Goal: Task Accomplishment & Management: Use online tool/utility

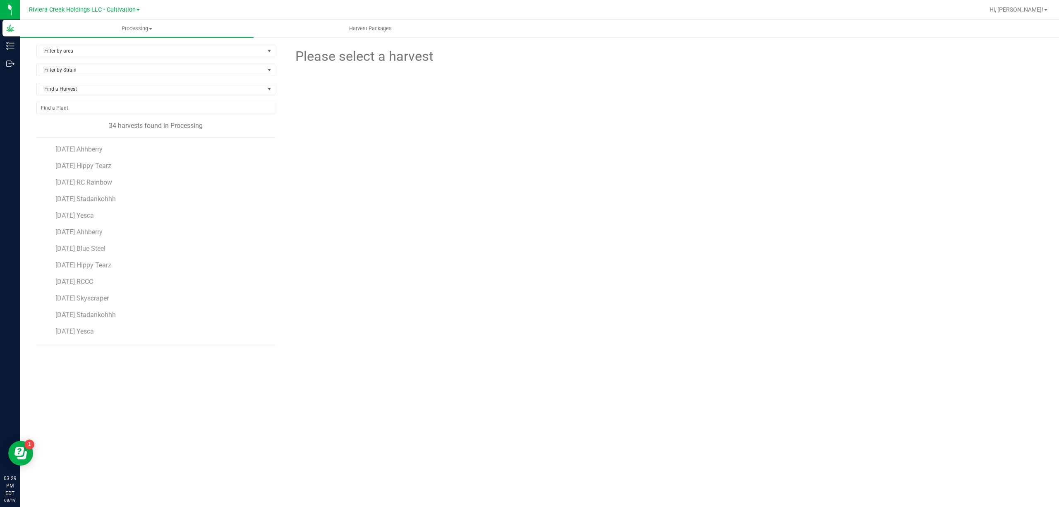
scroll to position [362, 0]
click at [105, 333] on span "2025-08-11 YO Rocks" at bounding box center [80, 333] width 50 height 8
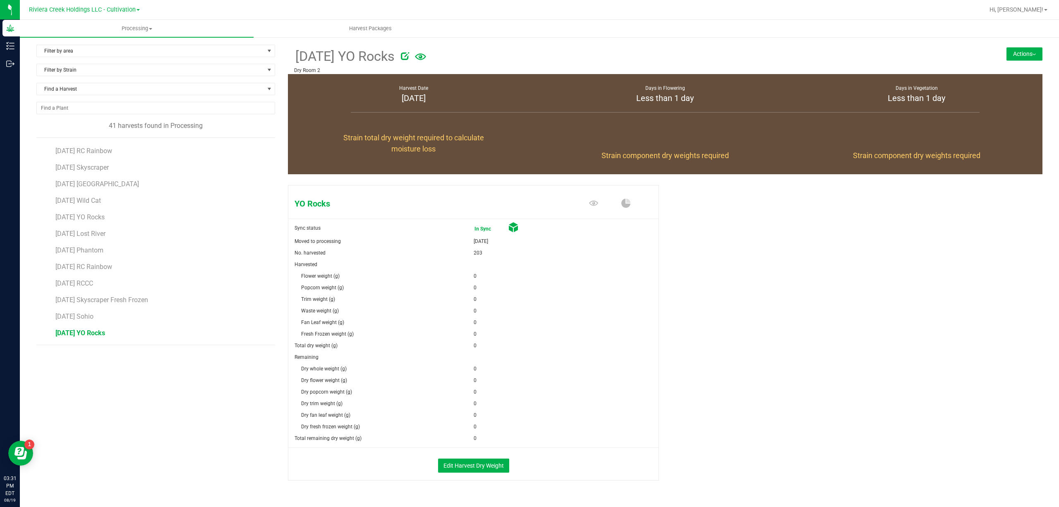
click at [1028, 51] on button "Actions" at bounding box center [1024, 53] width 36 height 13
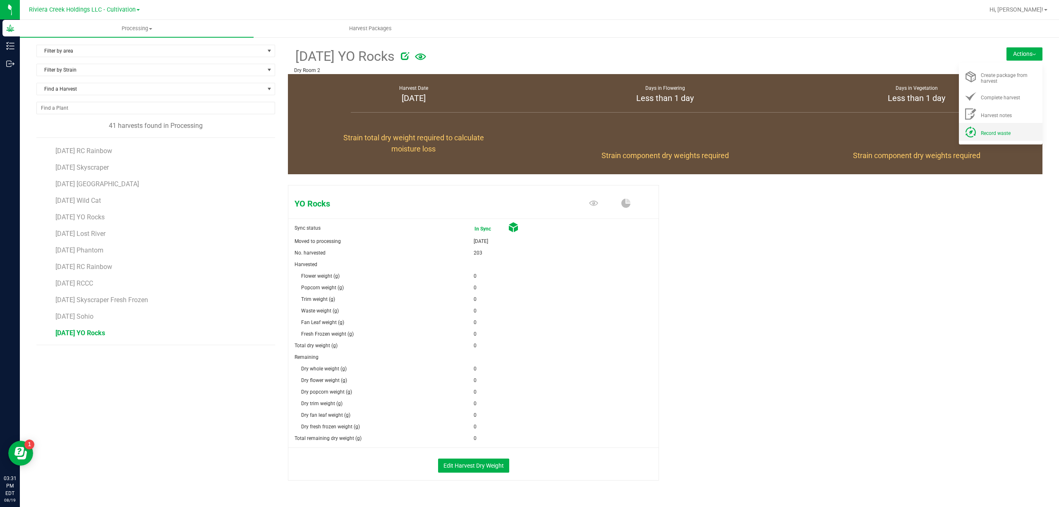
click at [988, 130] on span "Record waste" at bounding box center [996, 133] width 30 height 6
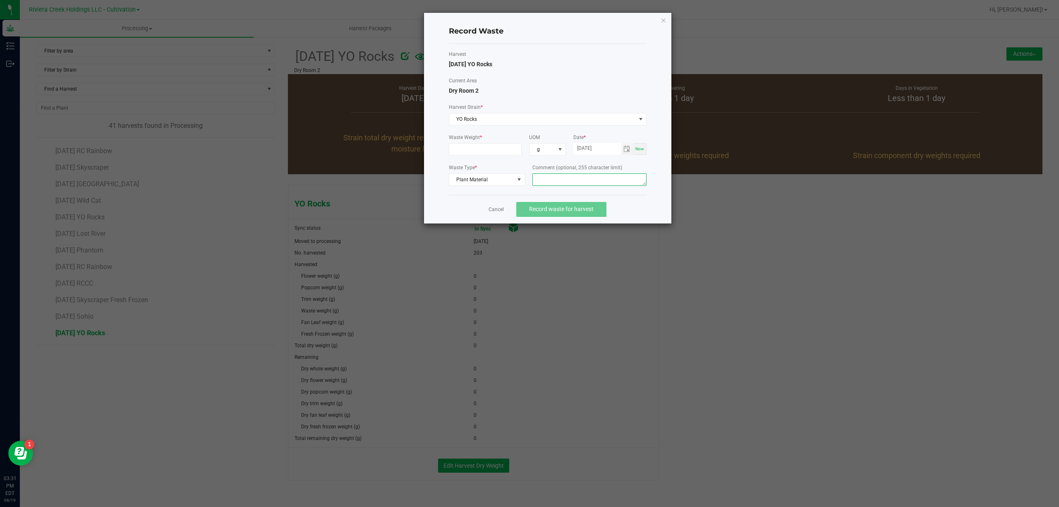
click at [567, 181] on textarea at bounding box center [589, 179] width 114 height 12
click at [579, 182] on textarea "Bin Floor Waste" at bounding box center [589, 179] width 114 height 12
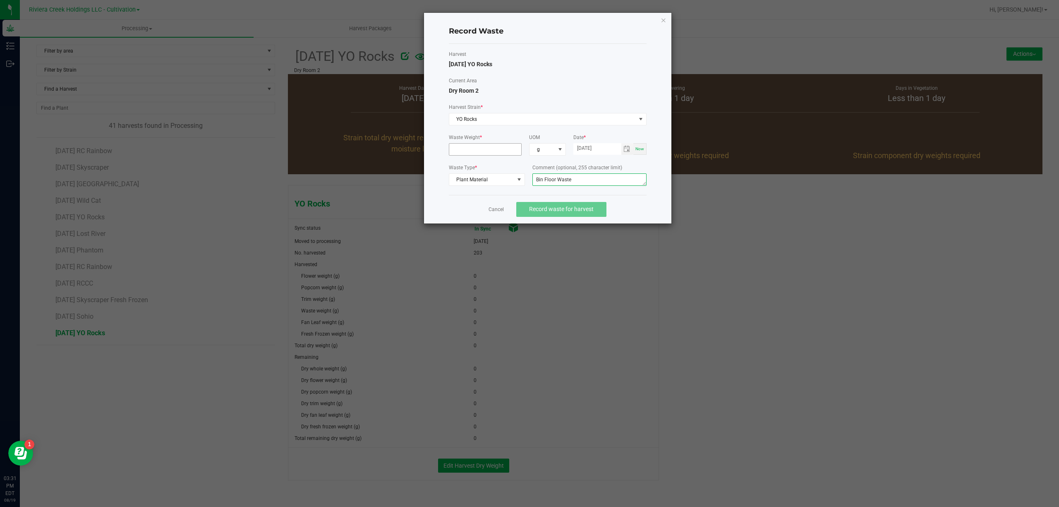
type textarea "Bin Floor Waste"
click at [500, 153] on input at bounding box center [485, 150] width 72 height 12
type input "24.0000 g"
click at [535, 84] on label "Current Area" at bounding box center [548, 80] width 198 height 7
click at [587, 177] on textarea "Bin Floor Waste" at bounding box center [589, 179] width 114 height 12
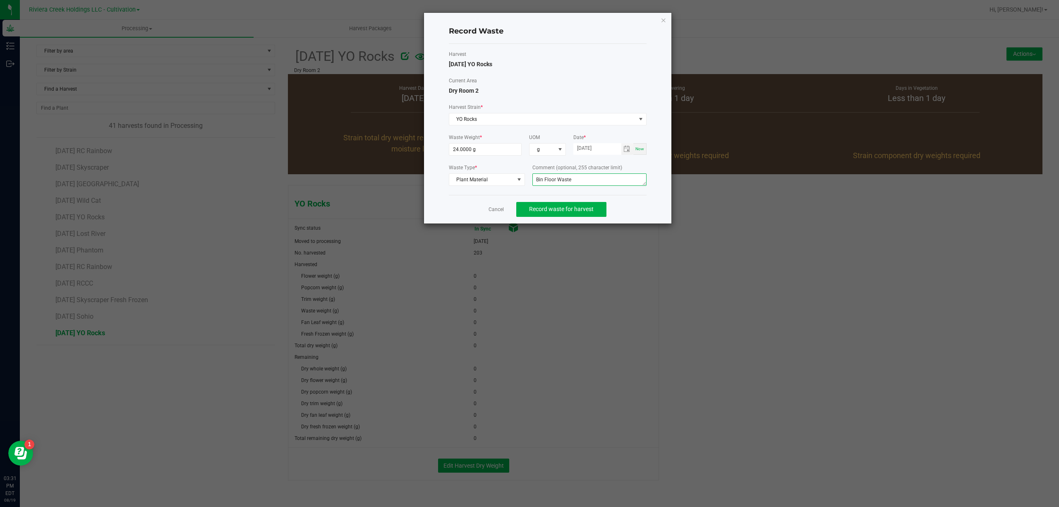
click at [587, 177] on textarea "Bin Floor Waste" at bounding box center [589, 179] width 114 height 12
click at [615, 89] on div "Current Area Dry Room 2" at bounding box center [548, 86] width 198 height 18
click at [584, 209] on span "Record waste for harvest" at bounding box center [561, 209] width 65 height 7
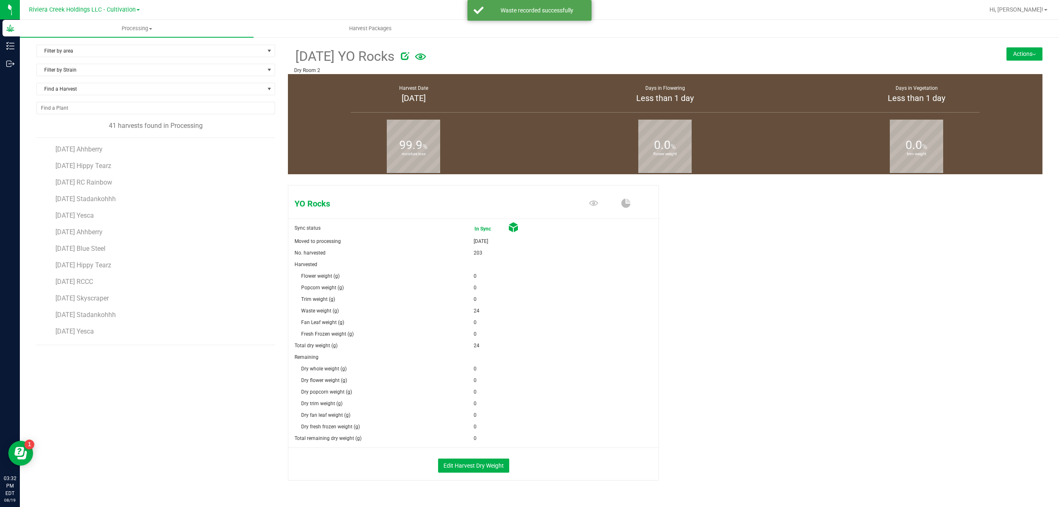
scroll to position [441, 0]
click at [105, 270] on span "2025-08-11 Lost River" at bounding box center [80, 271] width 51 height 8
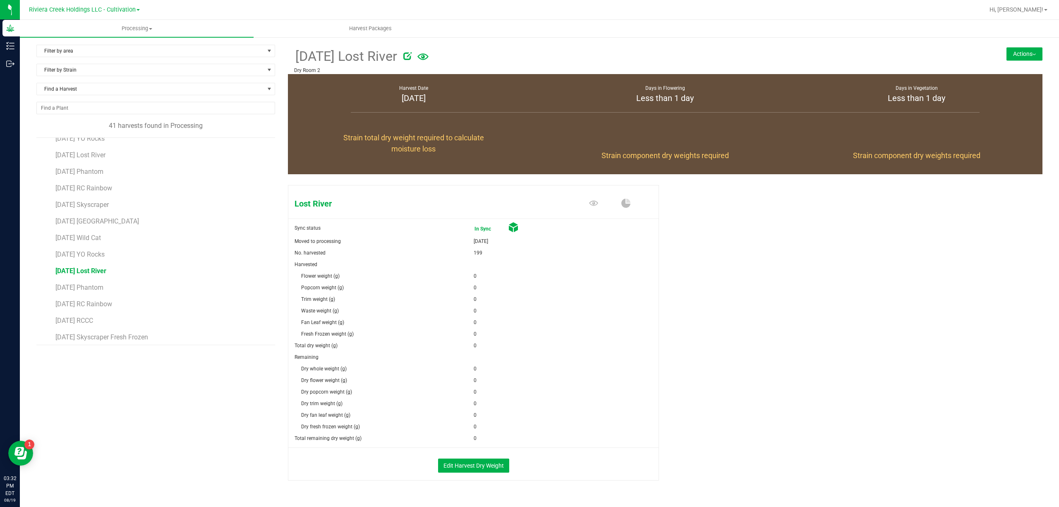
click at [1006, 57] on button "Actions" at bounding box center [1024, 53] width 36 height 13
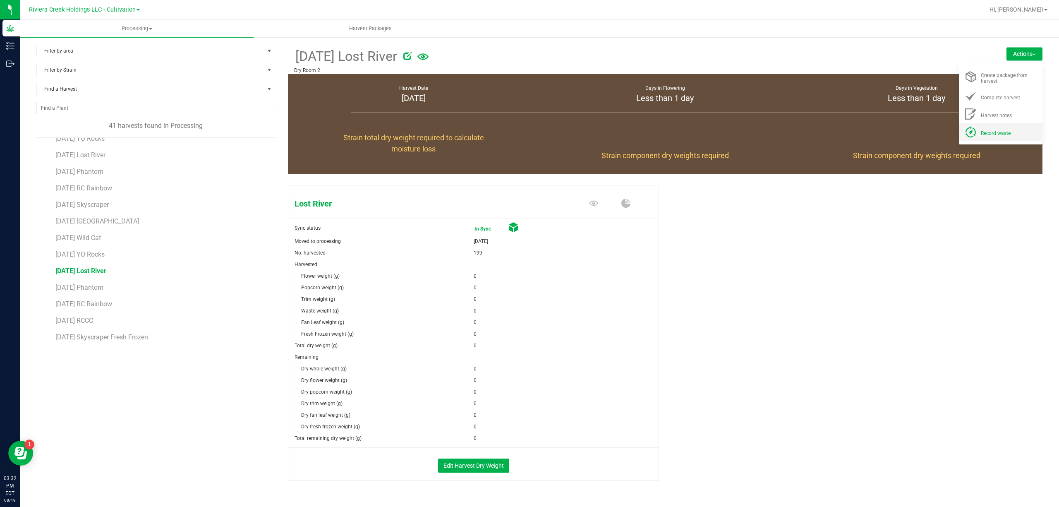
click at [987, 133] on span "Record waste" at bounding box center [996, 133] width 30 height 6
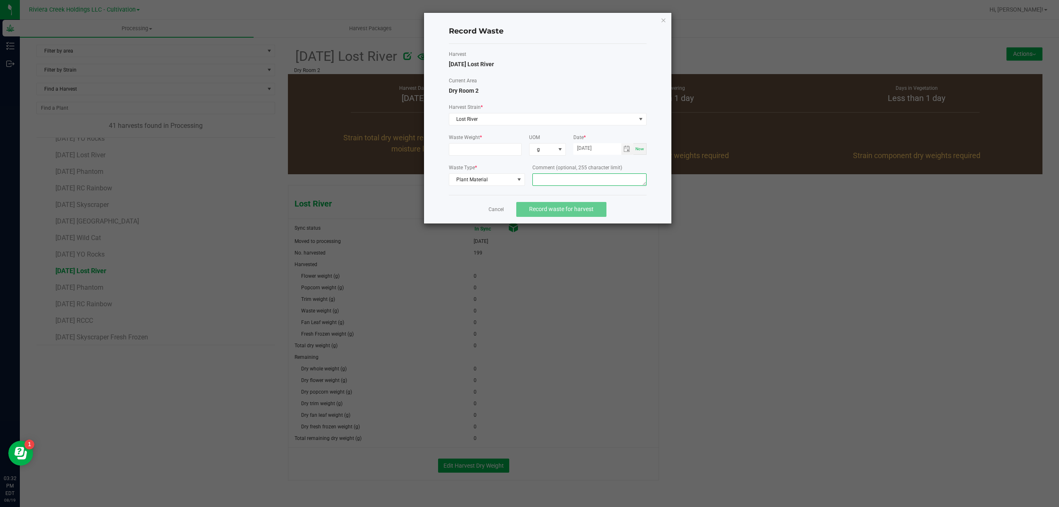
paste textarea "Bin Floor Waste"
type textarea "Bin Floor Waste"
click at [474, 150] on input at bounding box center [485, 150] width 72 height 12
type input "24.0000 g"
click at [628, 75] on div "Harvest 2025-08-11 Lost River Current Area Dry Room 2 Harvest Strain * Lost Riv…" at bounding box center [548, 119] width 198 height 138
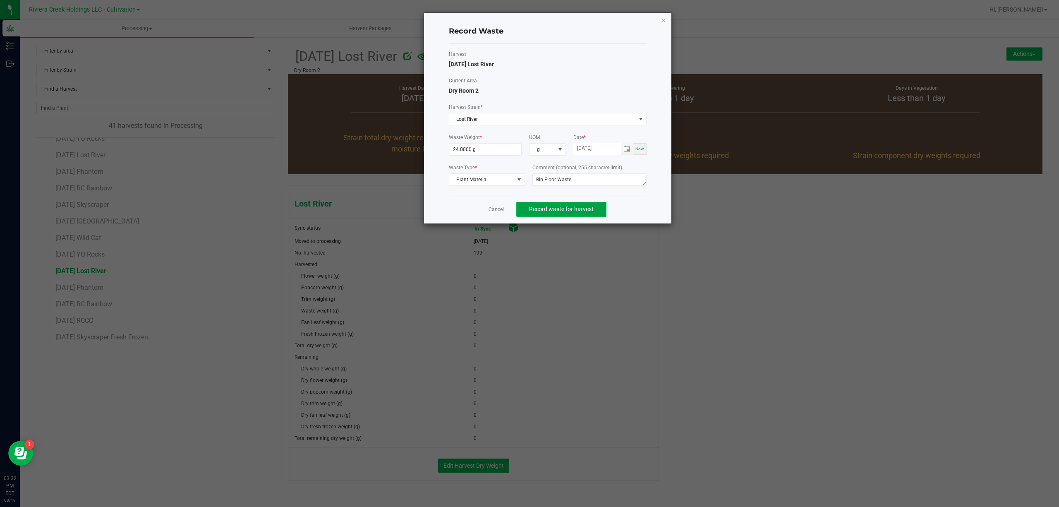
click at [583, 210] on span "Record waste for harvest" at bounding box center [561, 209] width 65 height 7
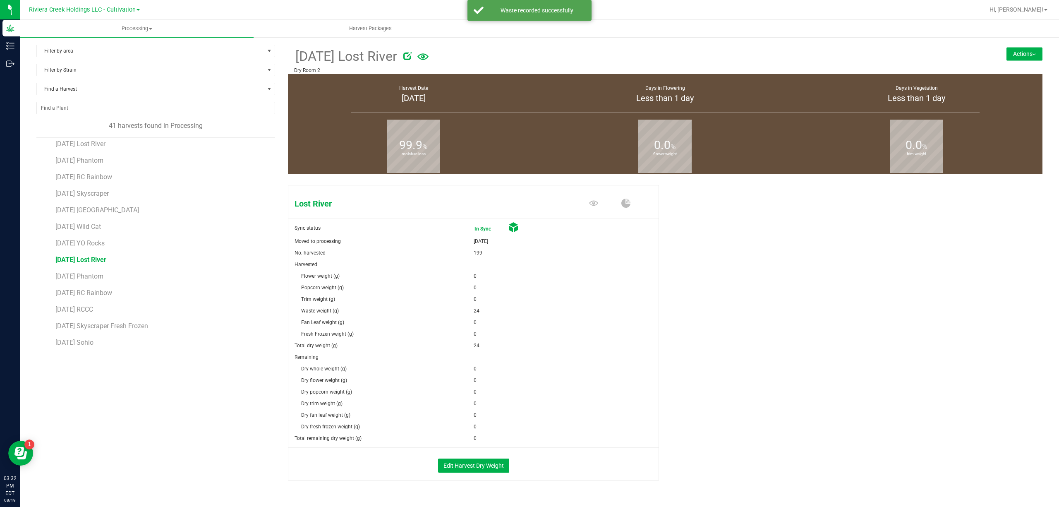
scroll to position [478, 0]
click at [90, 285] on span "2025-08-11 RCCC" at bounding box center [74, 283] width 38 height 8
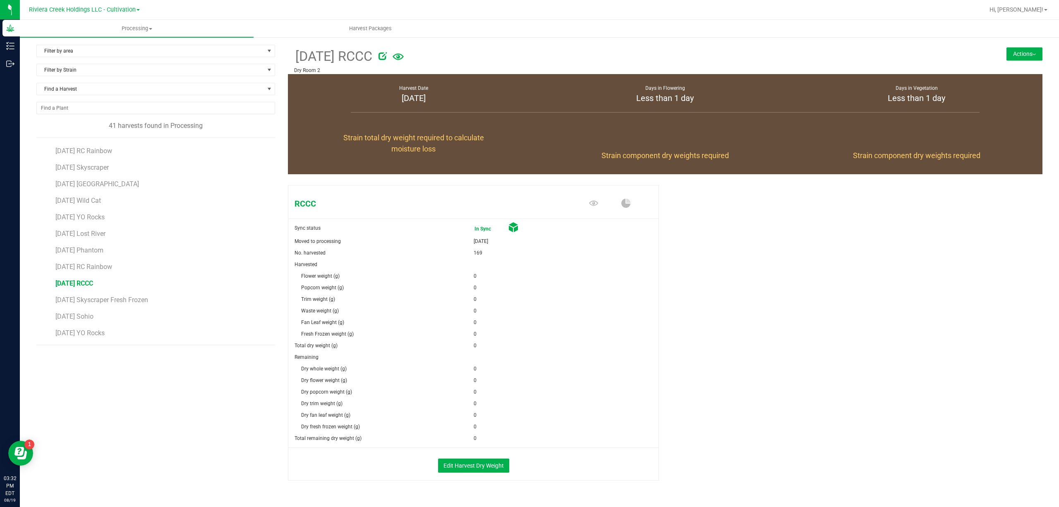
click at [1019, 48] on button "Actions" at bounding box center [1024, 53] width 36 height 13
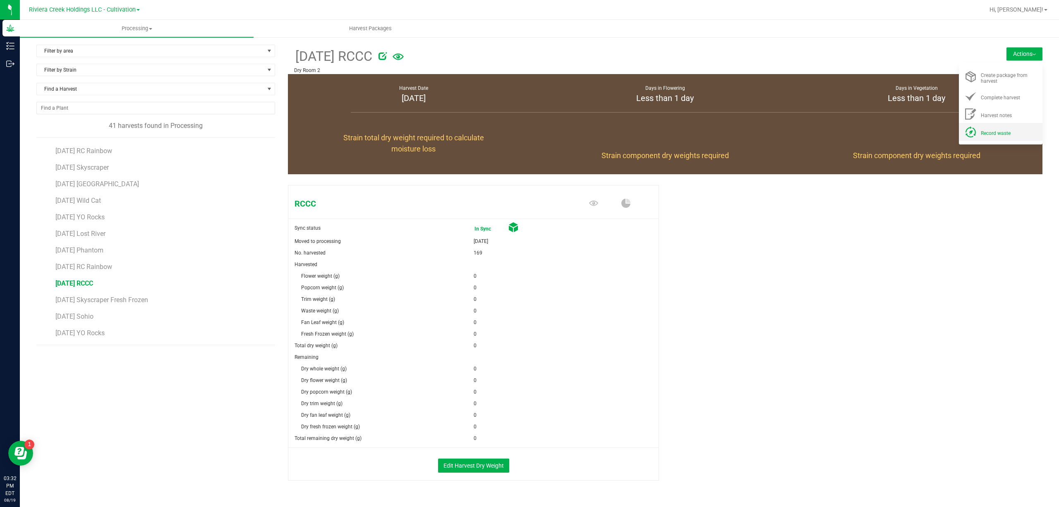
click at [997, 136] on li "Record waste" at bounding box center [1001, 132] width 84 height 18
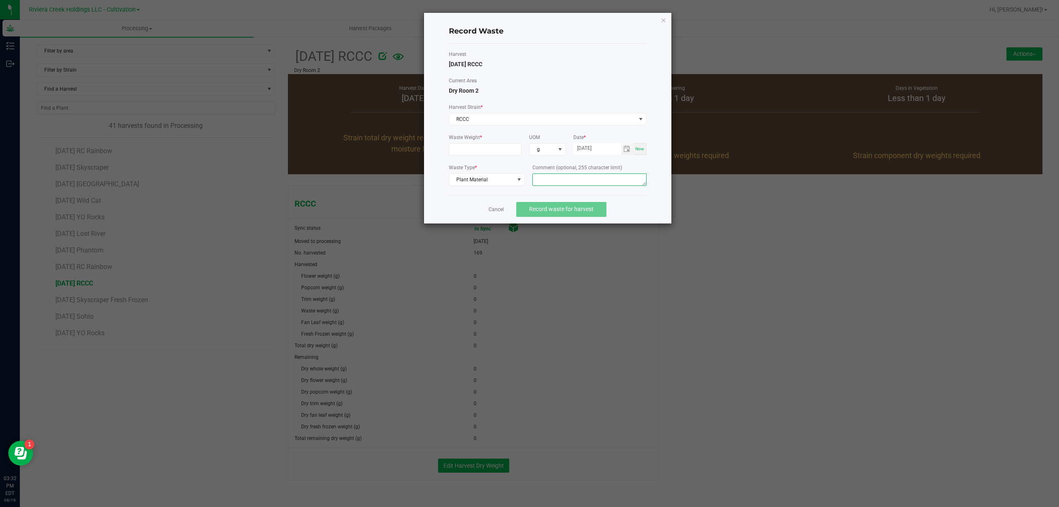
paste textarea "Bin Floor Waste"
type textarea "Bin Floor Waste"
click at [495, 150] on input at bounding box center [485, 150] width 72 height 12
type input "24.0000 g"
click at [576, 73] on div "Harvest 2025-08-11 RCCC Current Area Dry Room 2 Harvest Strain * RCCC Waste Wei…" at bounding box center [548, 119] width 198 height 138
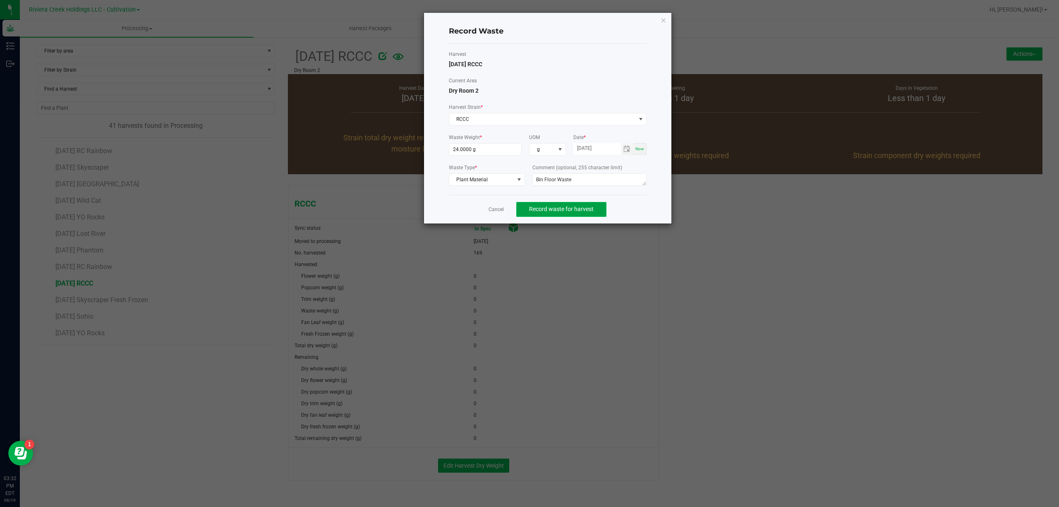
click at [574, 210] on span "Record waste for harvest" at bounding box center [561, 209] width 65 height 7
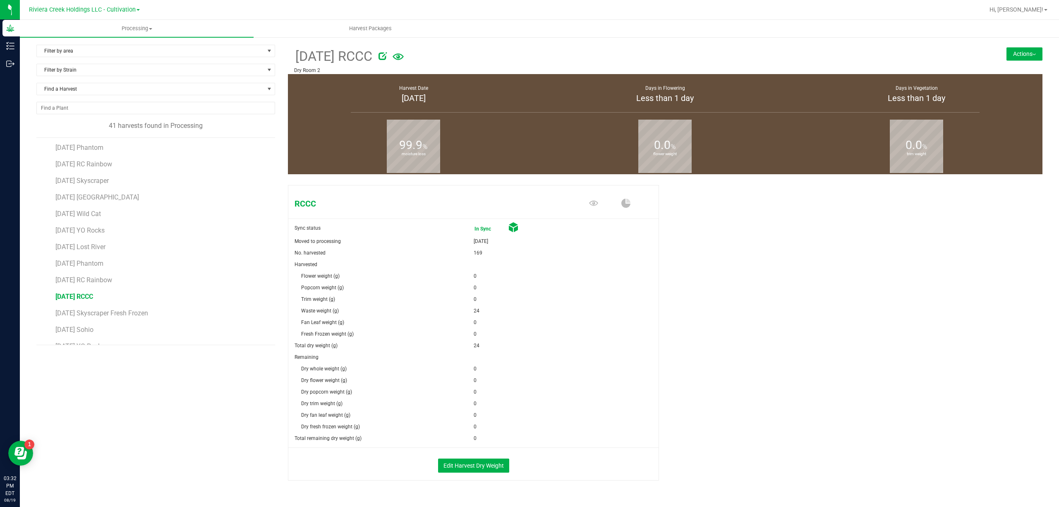
scroll to position [478, 0]
click at [93, 320] on span "2025-08-11 Sohio" at bounding box center [74, 316] width 38 height 8
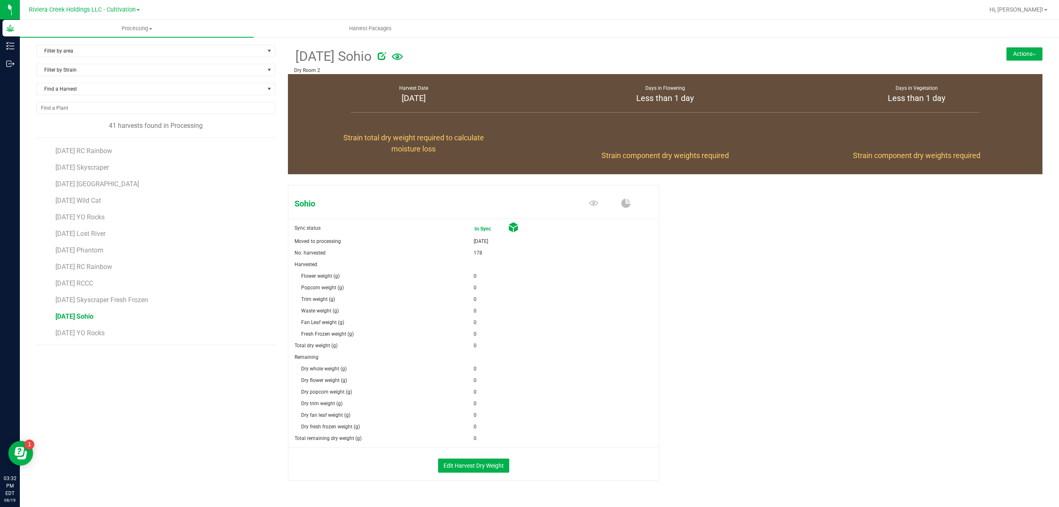
click at [1006, 55] on button "Actions" at bounding box center [1024, 53] width 36 height 13
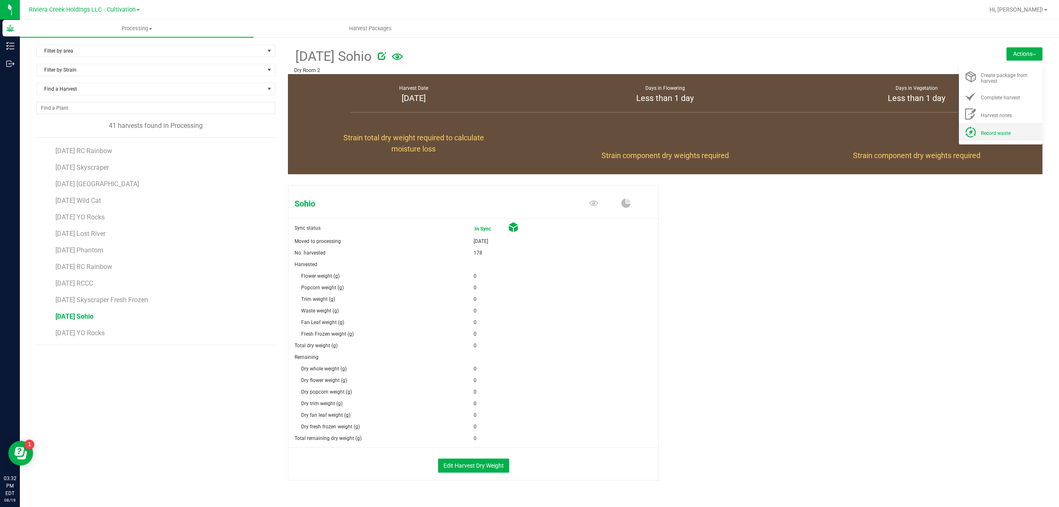
click at [981, 135] on span "Record waste" at bounding box center [996, 133] width 30 height 6
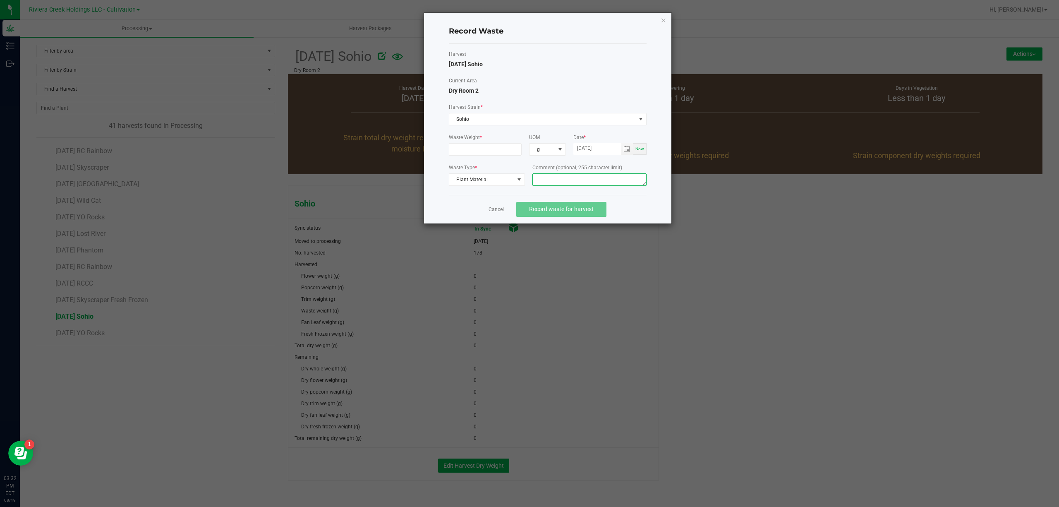
click at [579, 181] on textarea at bounding box center [589, 179] width 114 height 12
paste textarea "Bin Floor Waste"
type textarea "Bin Floor Waste"
click at [500, 149] on input at bounding box center [485, 150] width 72 height 12
type input "24.0000 g"
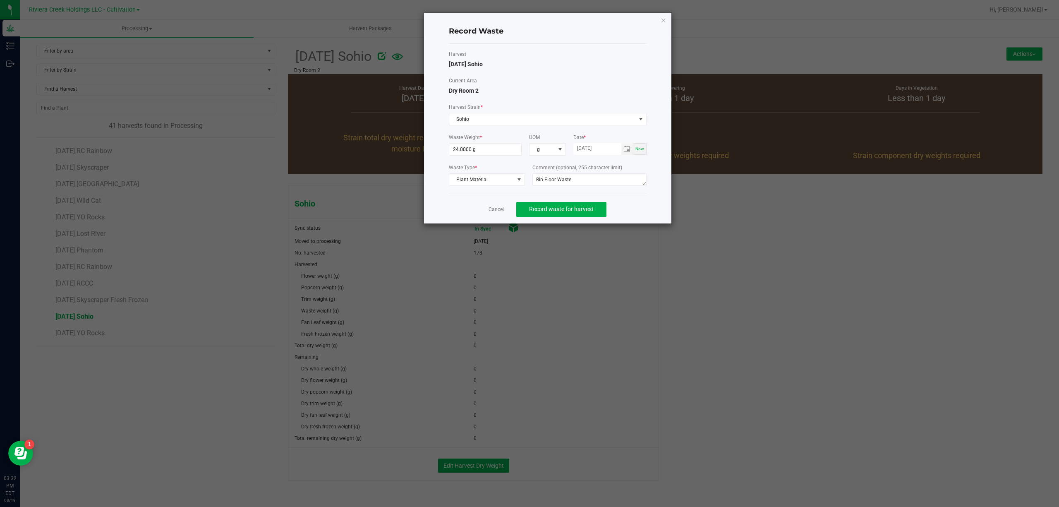
click at [600, 64] on div "Harvest 2025-08-11 Sohio" at bounding box center [548, 59] width 198 height 18
click at [556, 210] on span "Record waste for harvest" at bounding box center [561, 209] width 65 height 7
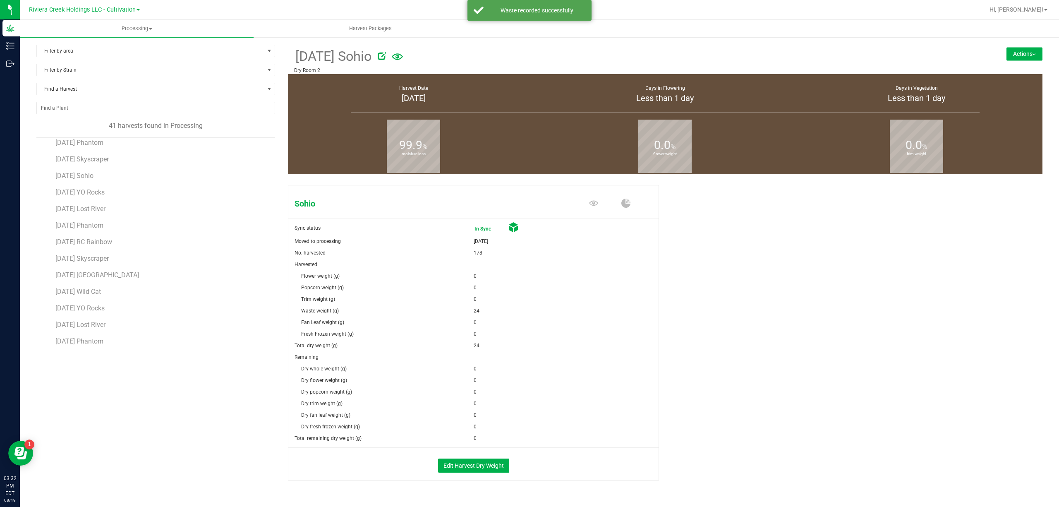
scroll to position [478, 0]
click at [111, 270] on span "2025-08-11 RC Rainbow" at bounding box center [83, 267] width 57 height 8
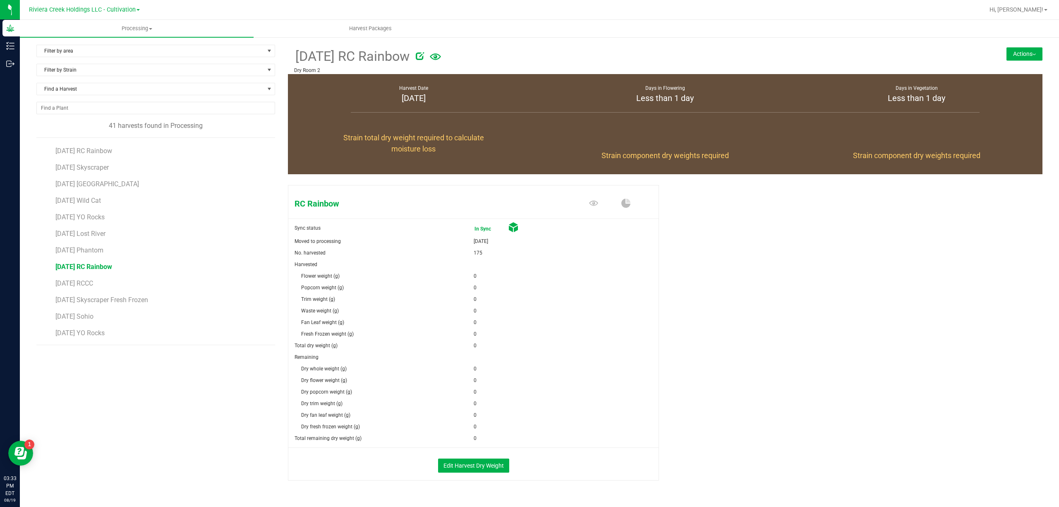
click at [1007, 50] on button "Actions" at bounding box center [1024, 53] width 36 height 13
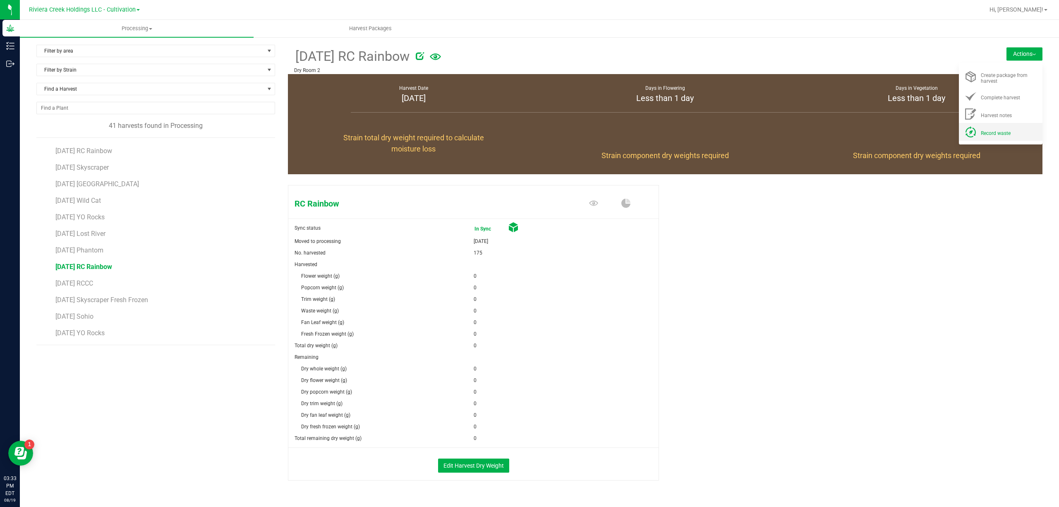
click at [987, 141] on li "Record waste" at bounding box center [1001, 132] width 84 height 18
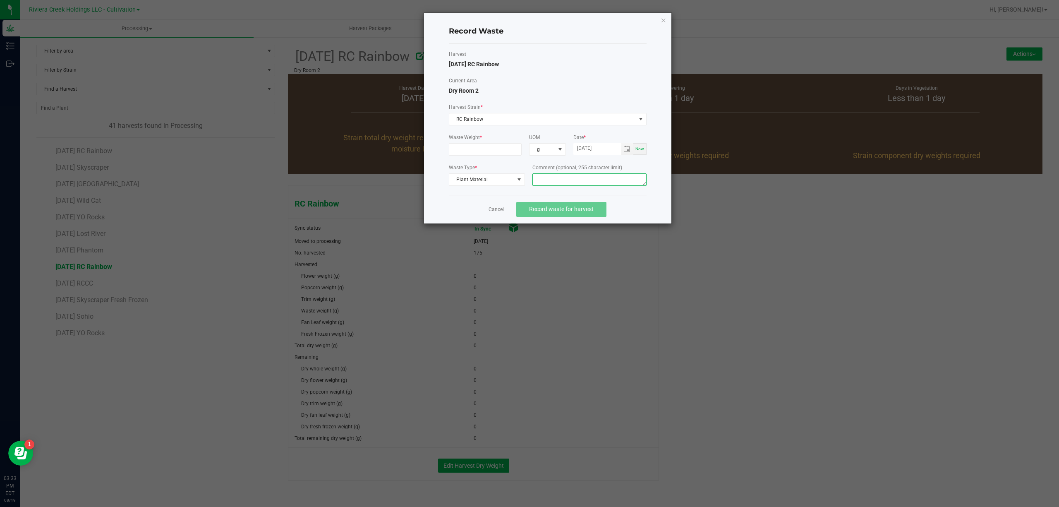
click at [573, 174] on textarea at bounding box center [589, 179] width 114 height 12
paste textarea "Bin Floor Waste"
type textarea "Bin Floor Waste"
click at [503, 146] on input at bounding box center [485, 150] width 72 height 12
type input "24.0000 g"
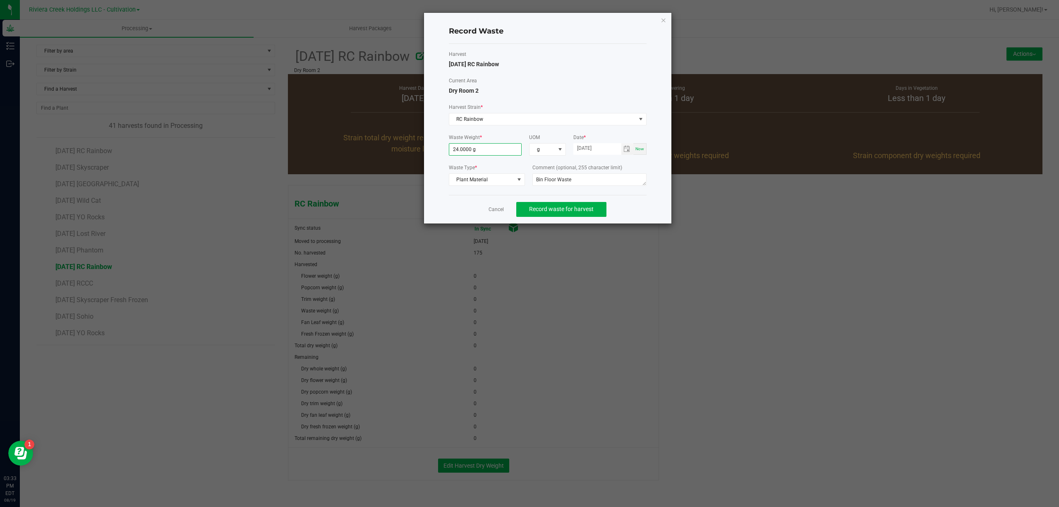
click at [564, 67] on div "Harvest 2025-08-11 RC Rainbow" at bounding box center [548, 59] width 198 height 18
click at [569, 212] on span "Record waste for harvest" at bounding box center [561, 209] width 65 height 7
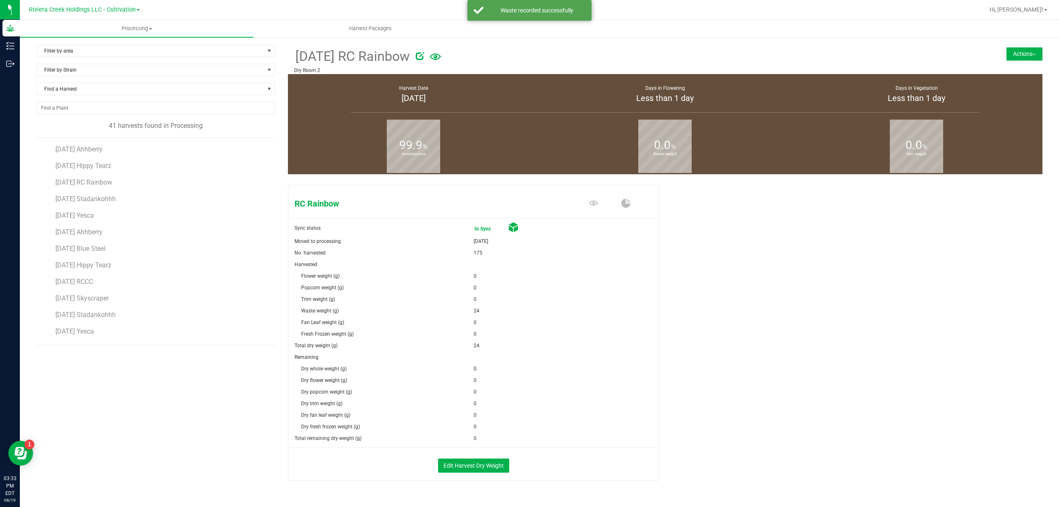
scroll to position [478, 0]
click at [103, 252] on span "2025-08-11 Phantom" at bounding box center [79, 250] width 48 height 8
click at [1012, 53] on button "Actions" at bounding box center [1024, 53] width 36 height 13
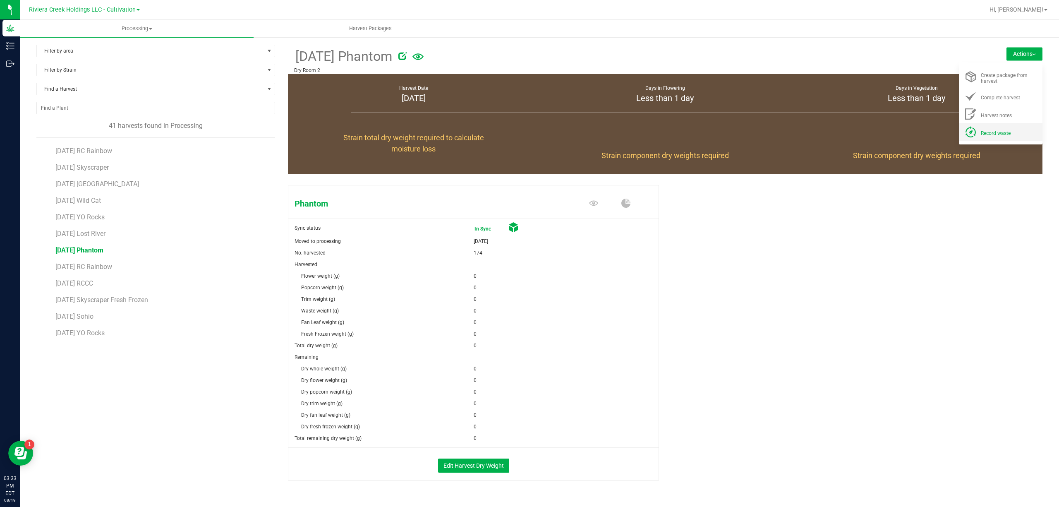
click at [995, 127] on div "Record waste" at bounding box center [1009, 131] width 56 height 9
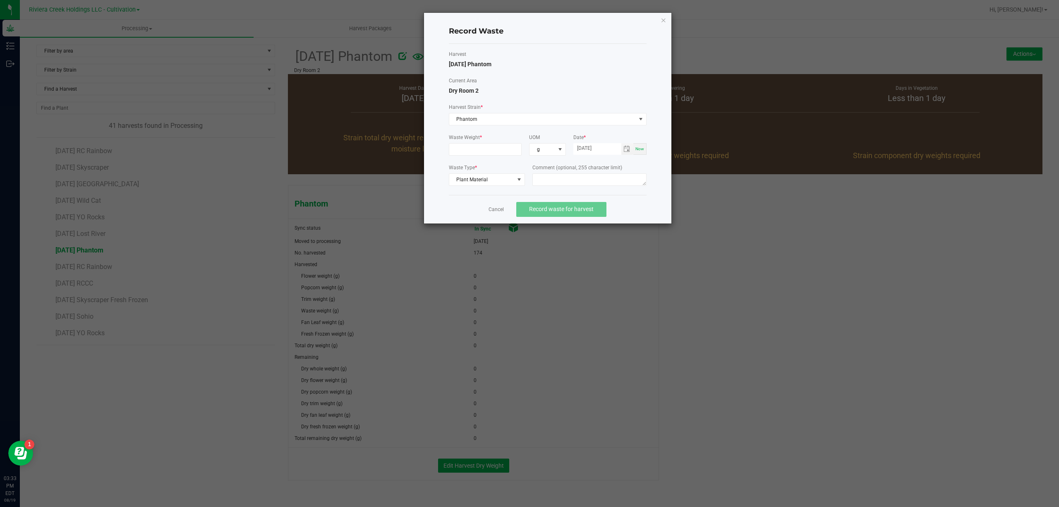
click at [475, 142] on div "Waste Weight *" at bounding box center [485, 145] width 73 height 22
click at [480, 146] on input at bounding box center [485, 150] width 72 height 12
type input "24.0000 g"
click at [554, 177] on textarea at bounding box center [589, 179] width 114 height 12
paste textarea "Bin Floor Waste"
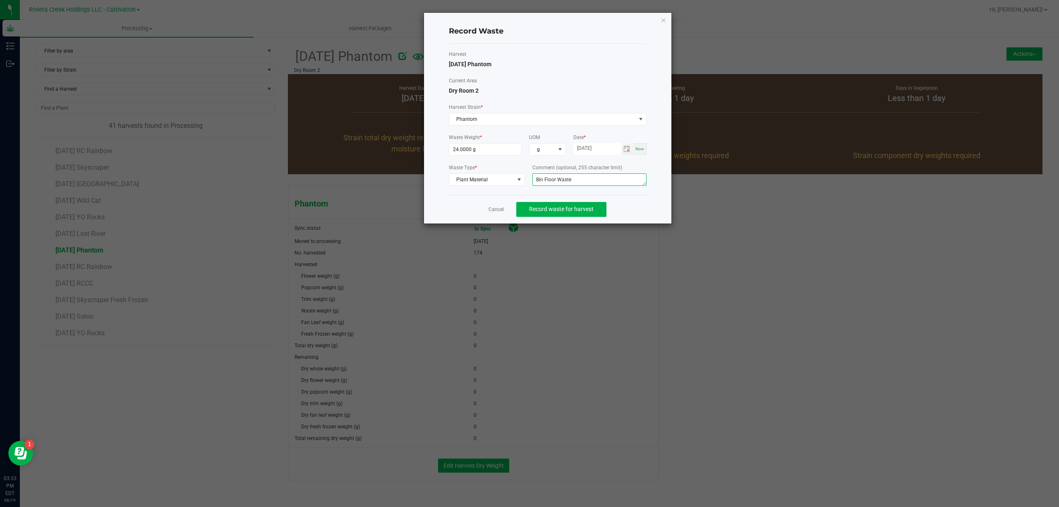
type textarea "Bin Floor Waste"
click at [578, 44] on div "Harvest 2025-08-11 Phantom Current Area Dry Room 2 Harvest Strain * Phantom Was…" at bounding box center [548, 119] width 198 height 151
click at [593, 208] on button "Record waste for harvest" at bounding box center [561, 209] width 90 height 15
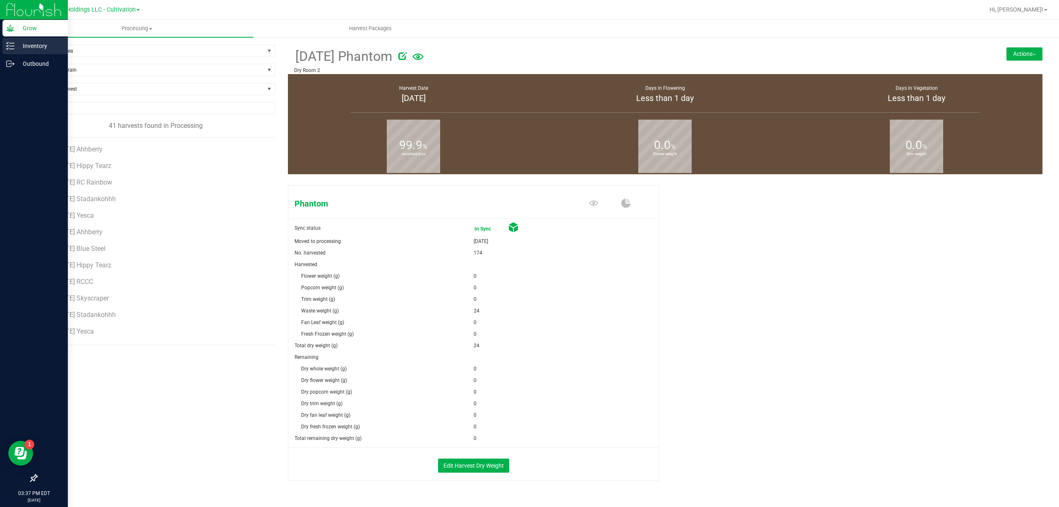
click at [17, 47] on p "Inventory" at bounding box center [39, 46] width 50 height 10
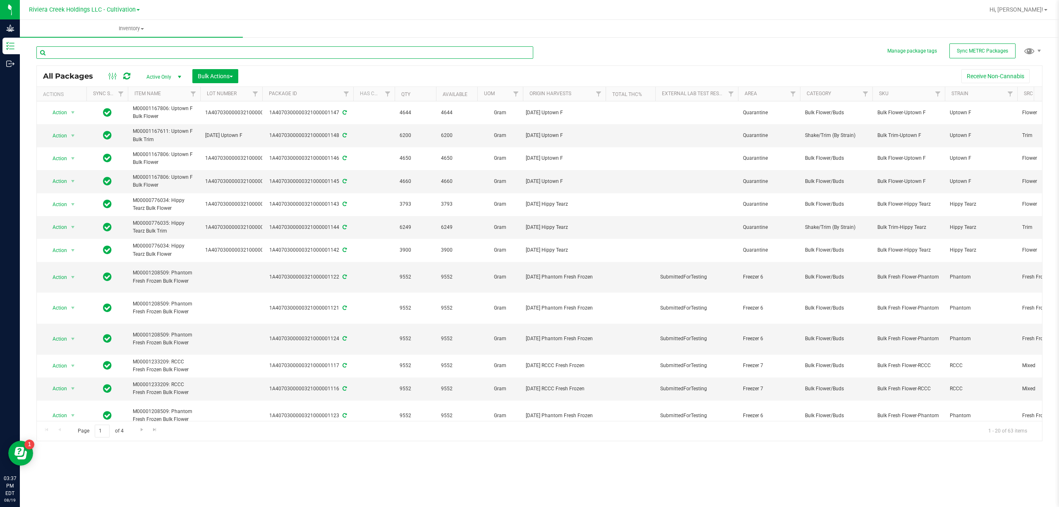
click at [127, 53] on input "text" at bounding box center [284, 52] width 497 height 12
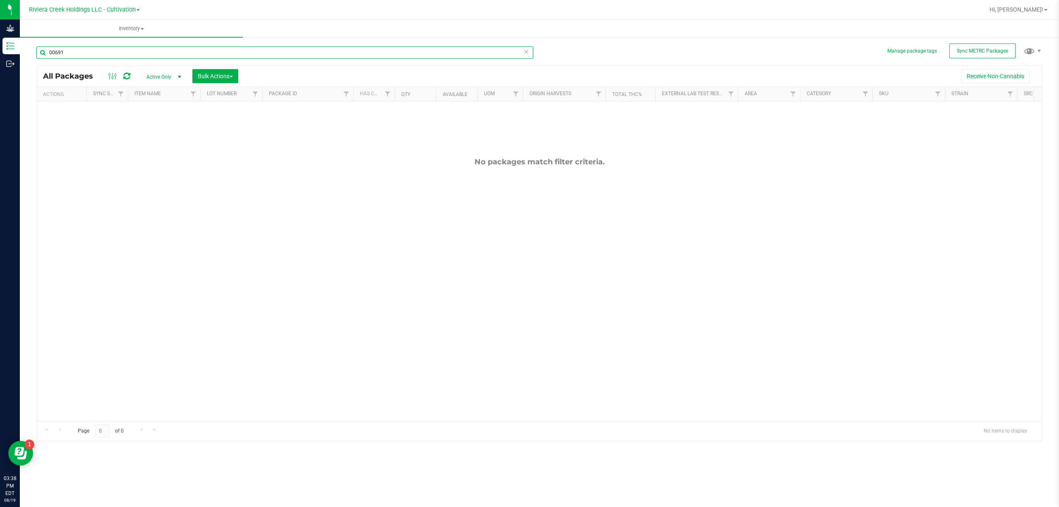
type input "00691"
click at [166, 74] on span "Active Only" at bounding box center [161, 77] width 45 height 12
click at [160, 127] on li "All" at bounding box center [162, 127] width 45 height 12
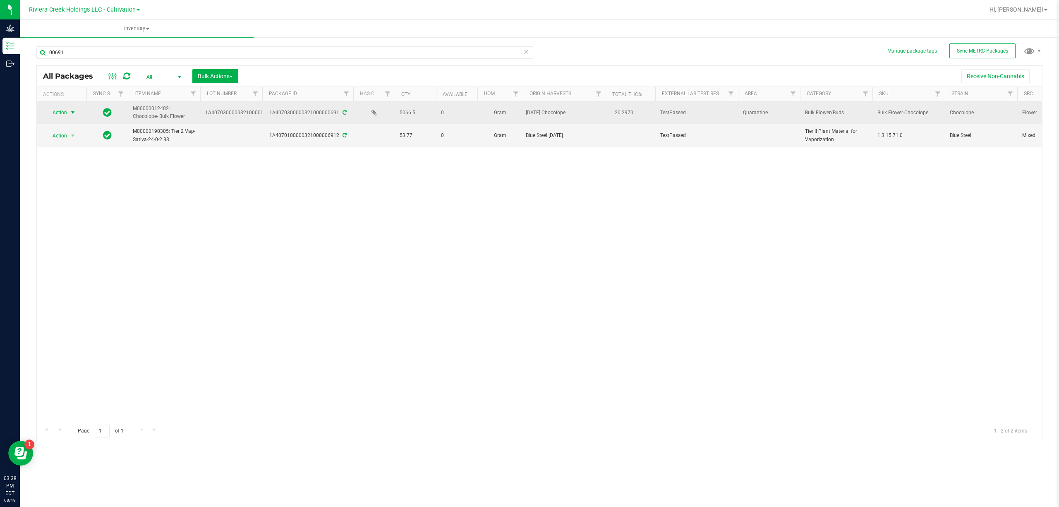
click at [66, 114] on span "Action" at bounding box center [56, 113] width 22 height 12
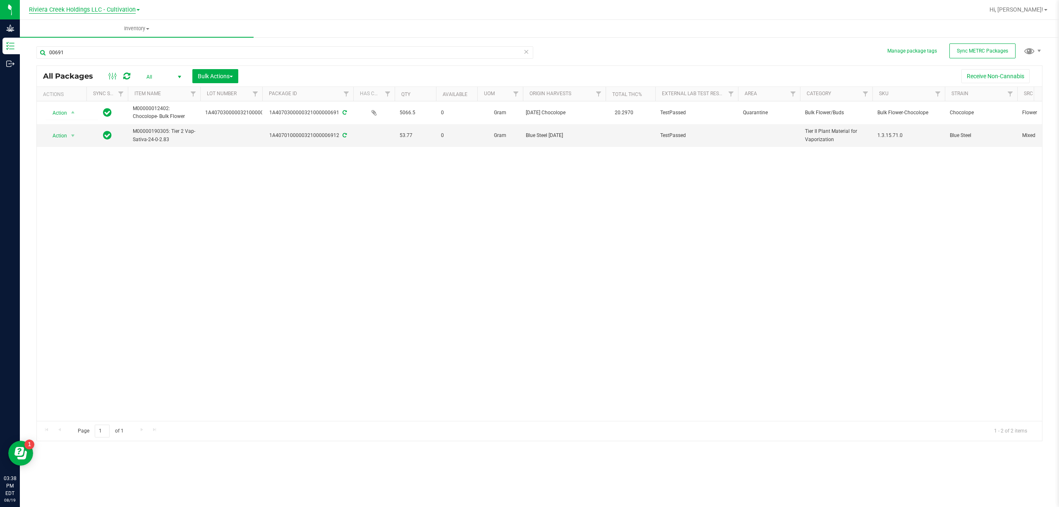
click at [85, 10] on span "Riviera Creek Holdings LLC - Cultivation" at bounding box center [82, 9] width 107 height 7
click at [100, 36] on link "Riviera Creek Holdings LLC - Processing" at bounding box center [84, 40] width 121 height 11
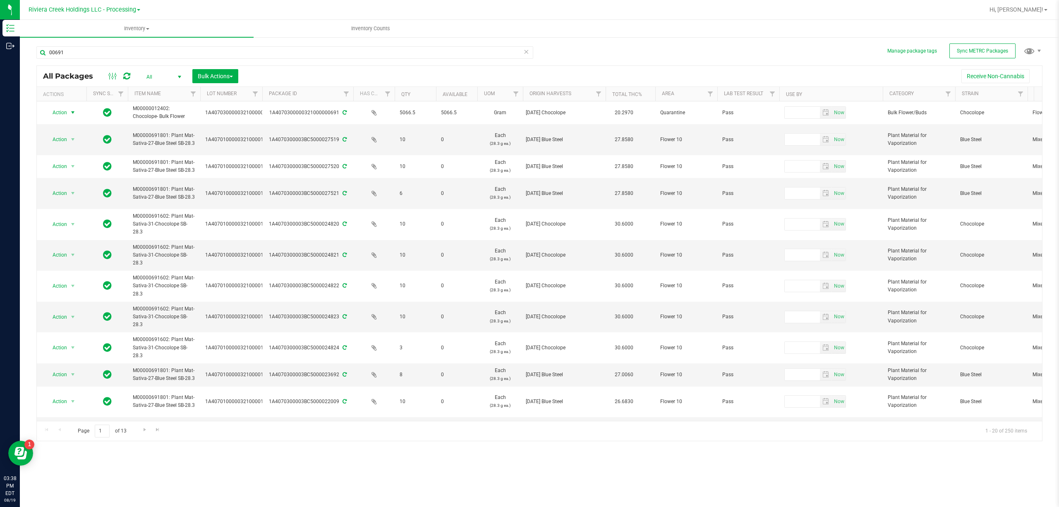
click at [69, 113] on span "select" at bounding box center [72, 112] width 7 height 7
click at [82, 176] on li "Locate package" at bounding box center [71, 176] width 53 height 12
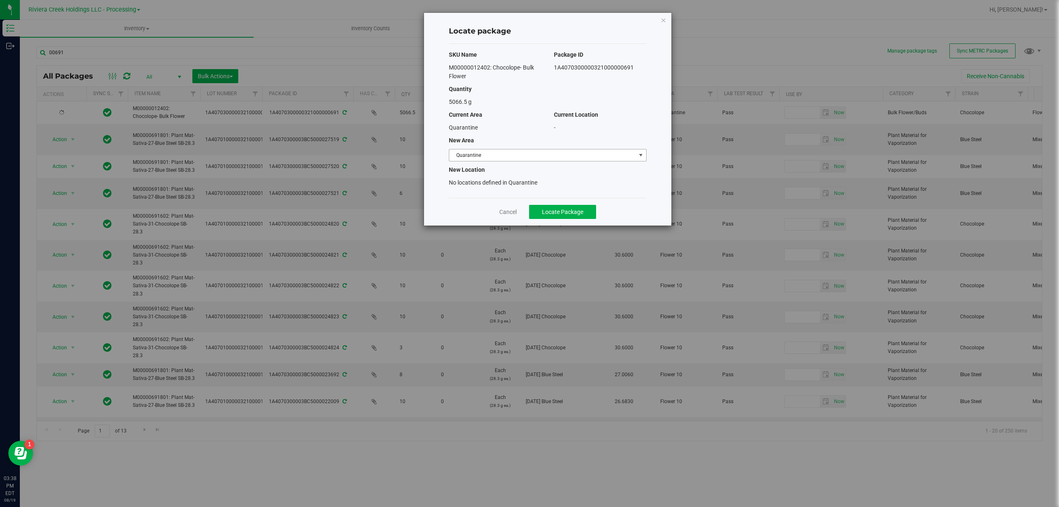
click at [518, 152] on span "Quarantine" at bounding box center [542, 155] width 187 height 12
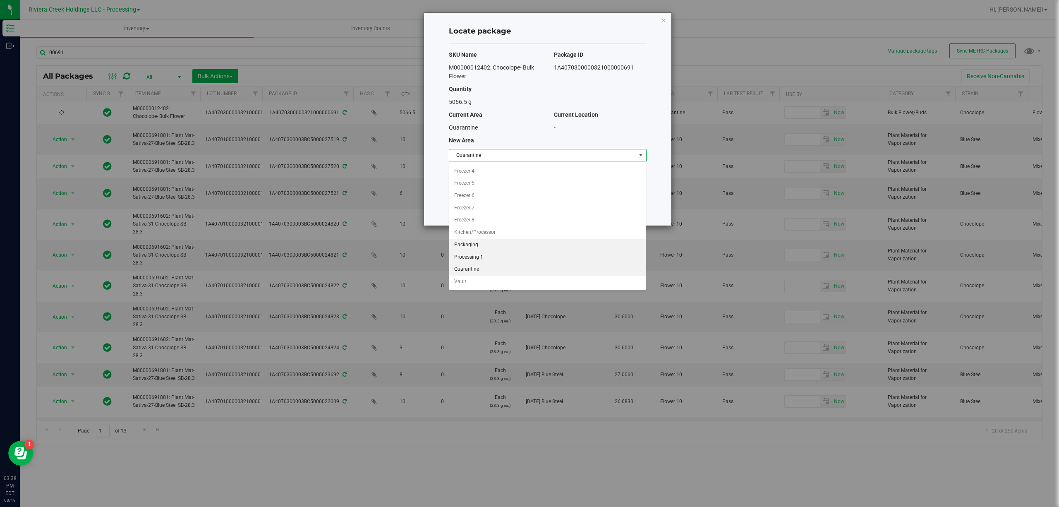
scroll to position [102, 0]
click at [486, 280] on li "Vault" at bounding box center [547, 281] width 196 height 12
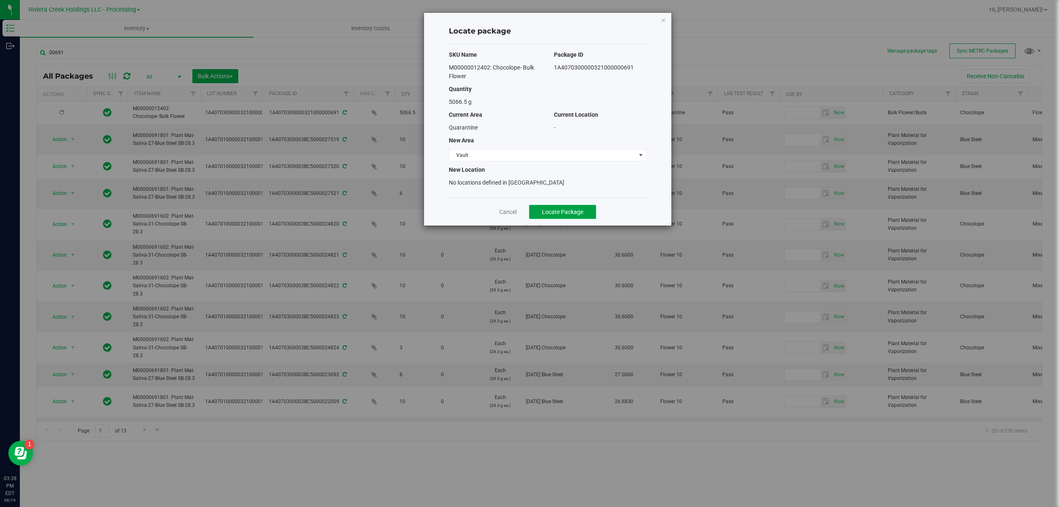
click at [563, 218] on button "Locate Package" at bounding box center [562, 212] width 67 height 14
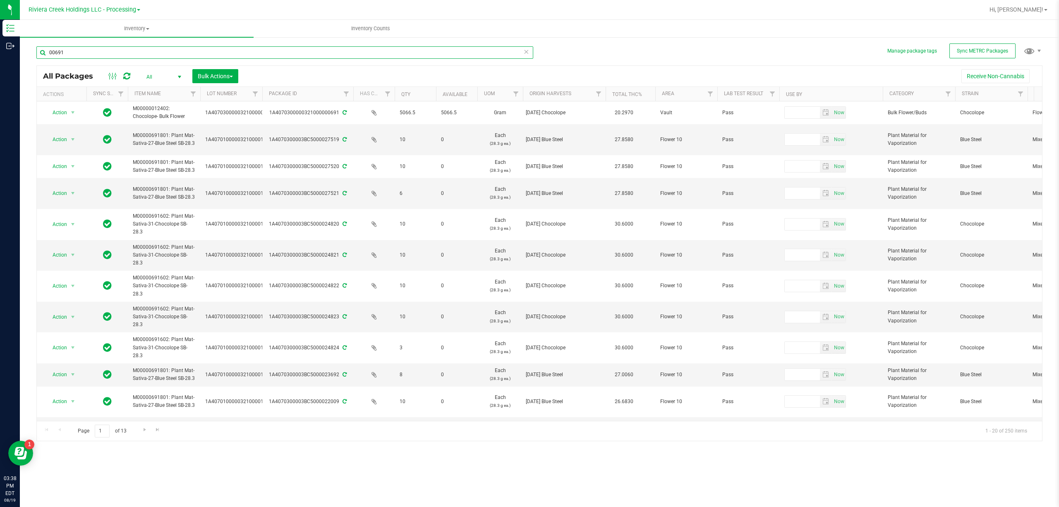
click at [343, 50] on input "00691" at bounding box center [284, 52] width 497 height 12
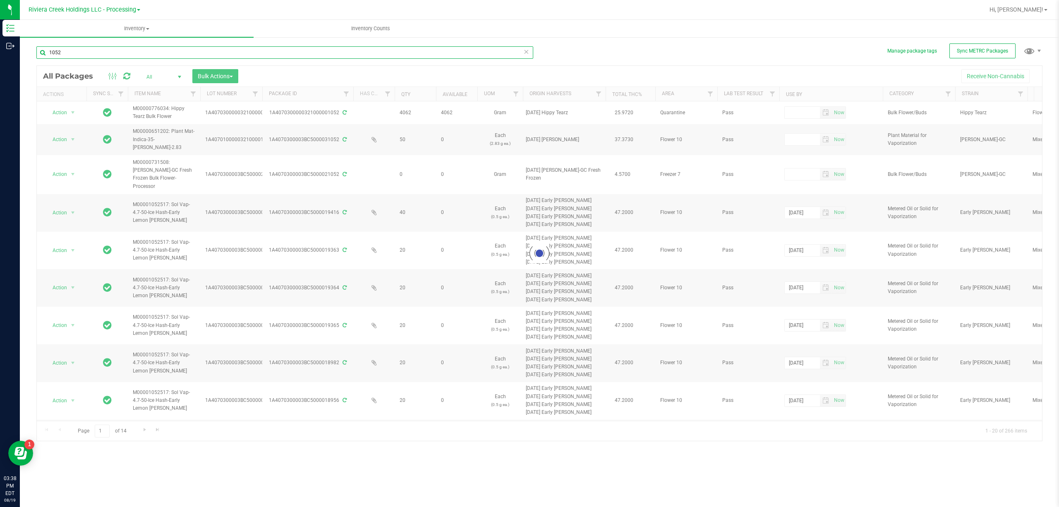
type input "1052"
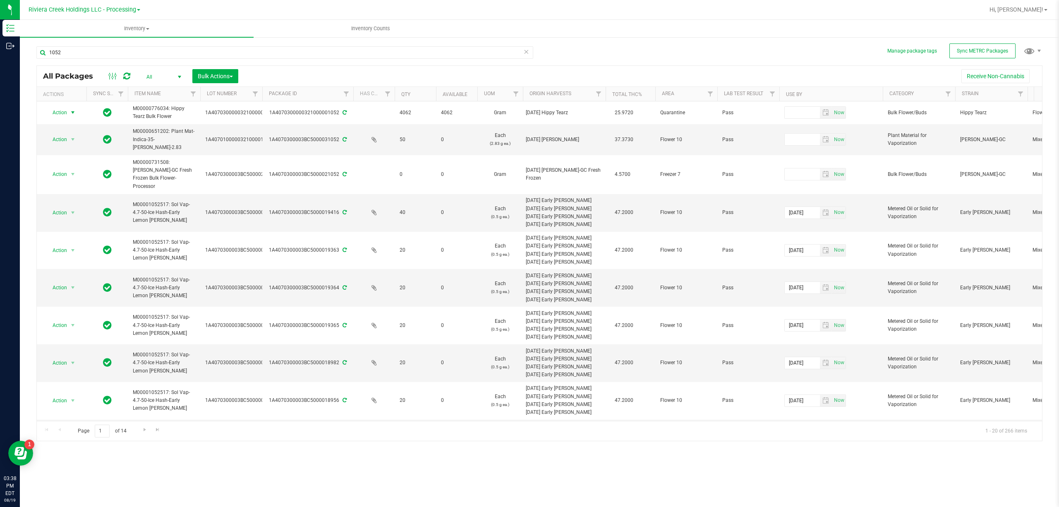
click at [67, 112] on span "Action" at bounding box center [56, 113] width 22 height 12
click at [76, 174] on li "Locate package" at bounding box center [71, 176] width 53 height 12
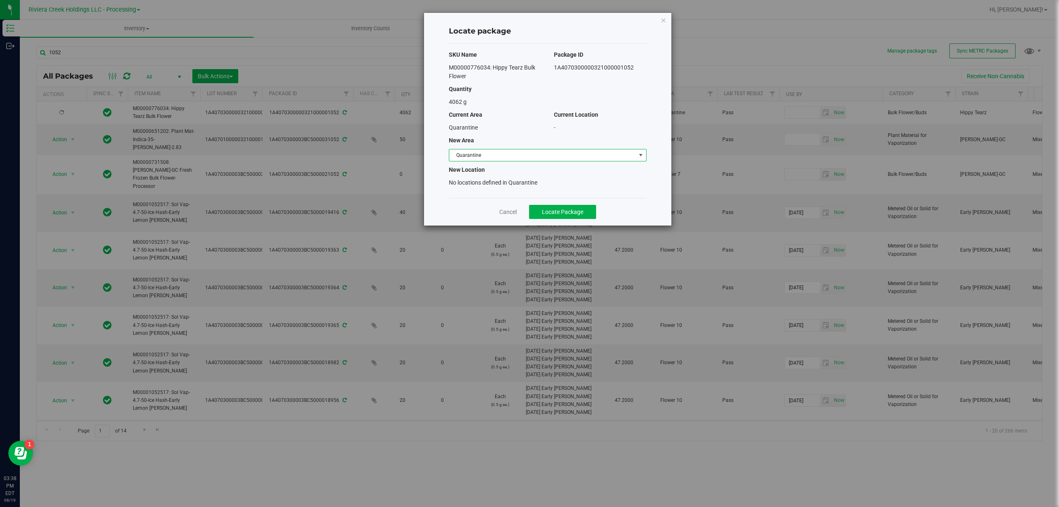
click at [479, 158] on span "Quarantine" at bounding box center [542, 155] width 187 height 12
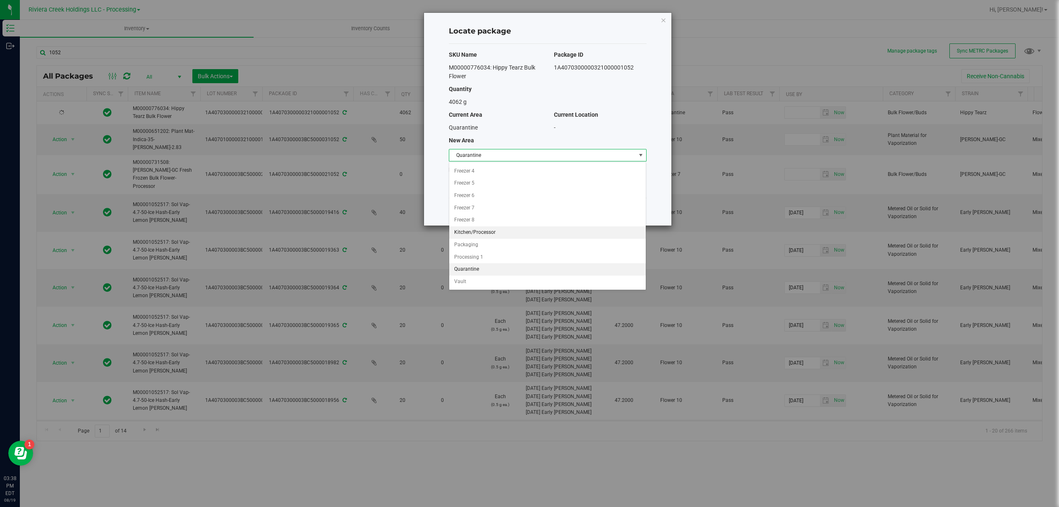
scroll to position [102, 0]
click at [484, 278] on li "Vault" at bounding box center [547, 281] width 196 height 12
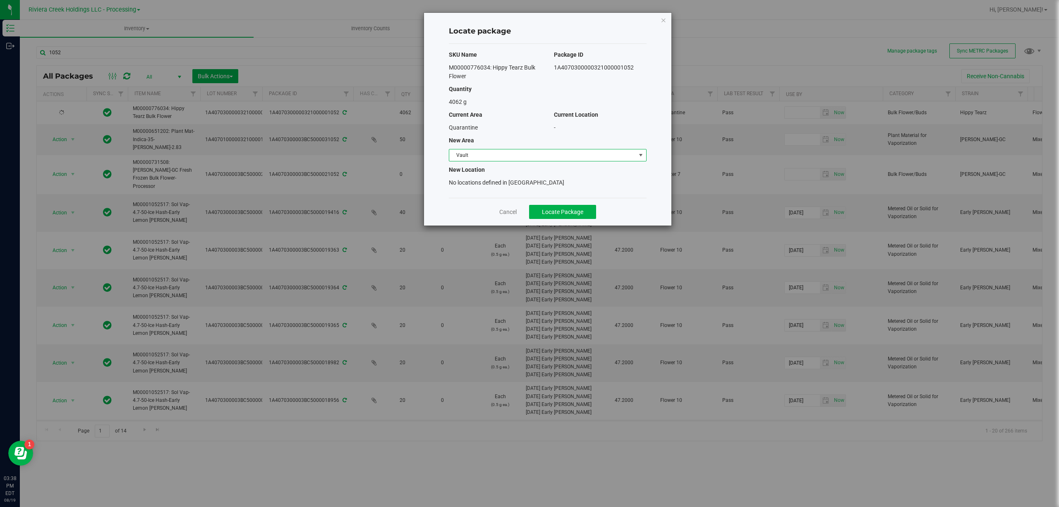
click at [561, 220] on div "Cancel Locate Package" at bounding box center [548, 212] width 198 height 28
click at [562, 214] on span "Locate Package" at bounding box center [562, 211] width 41 height 7
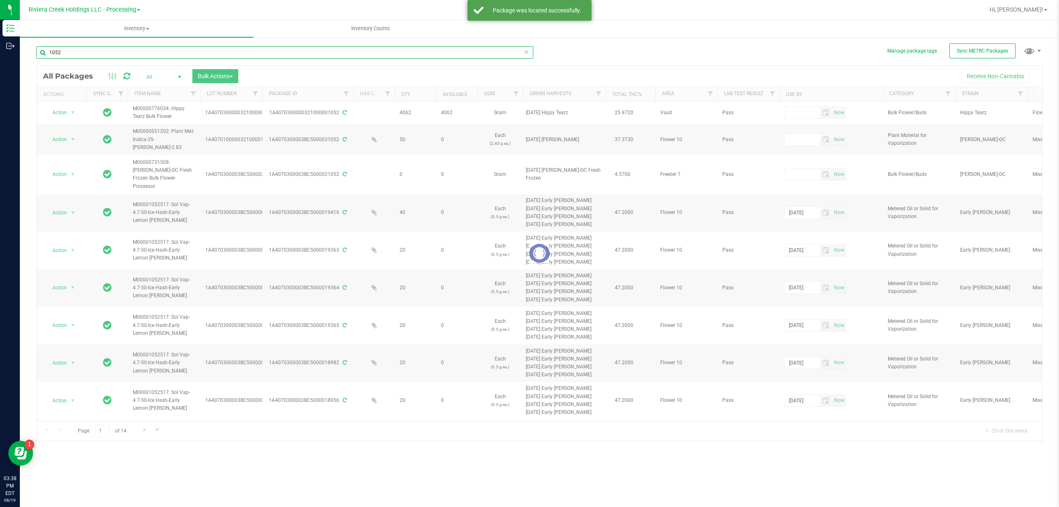
click at [68, 51] on input "1052" at bounding box center [284, 52] width 497 height 12
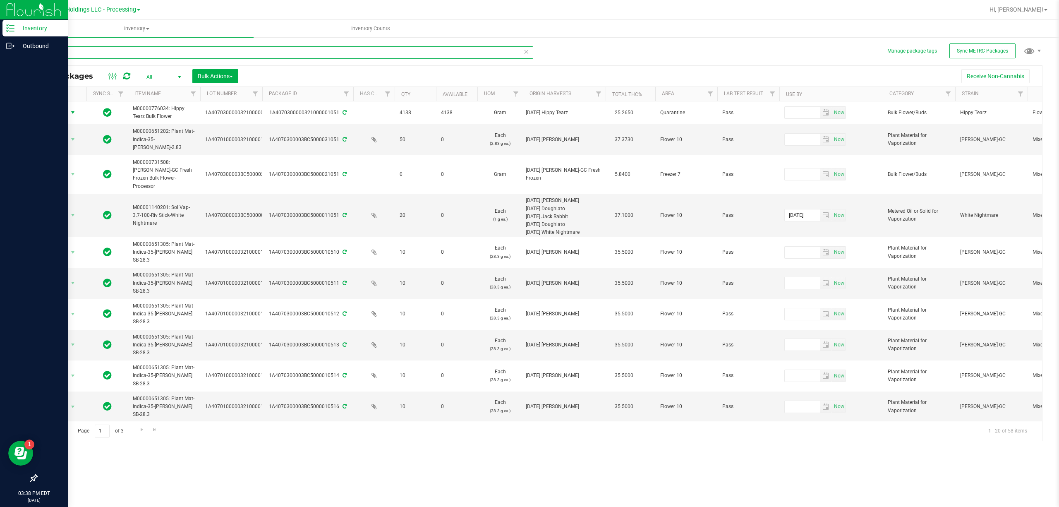
type input "1051"
click at [68, 113] on span "select" at bounding box center [73, 113] width 10 height 12
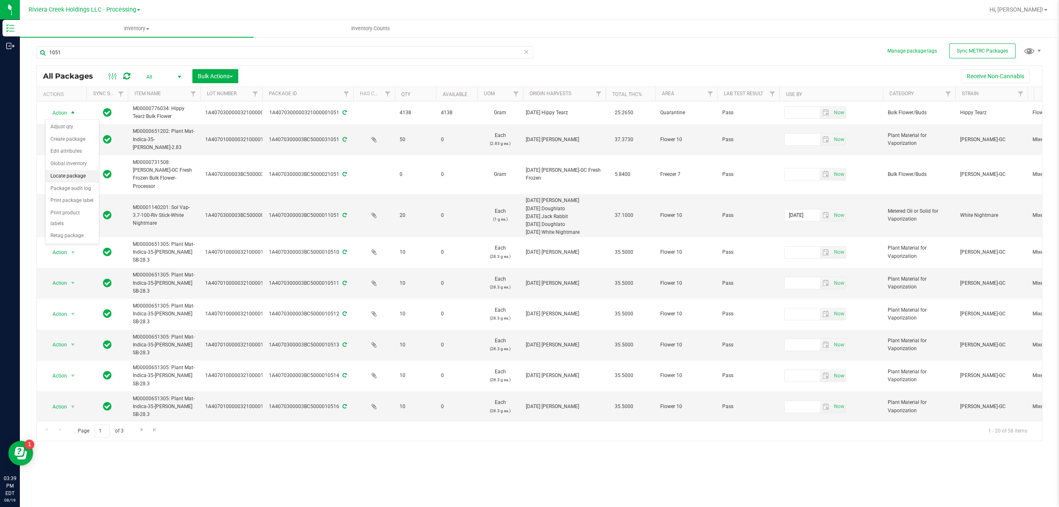
click at [80, 179] on li "Locate package" at bounding box center [71, 176] width 53 height 12
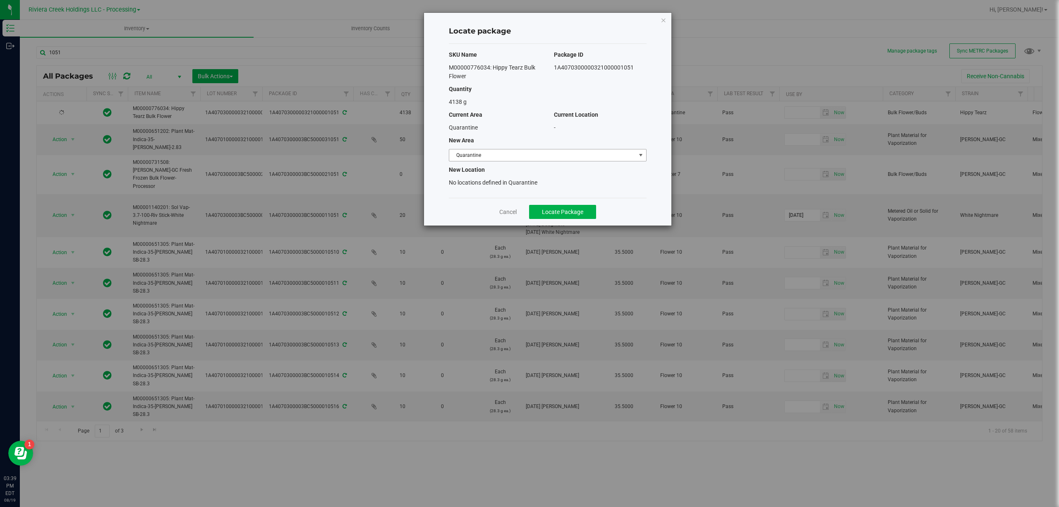
click at [486, 154] on span "Quarantine" at bounding box center [542, 155] width 187 height 12
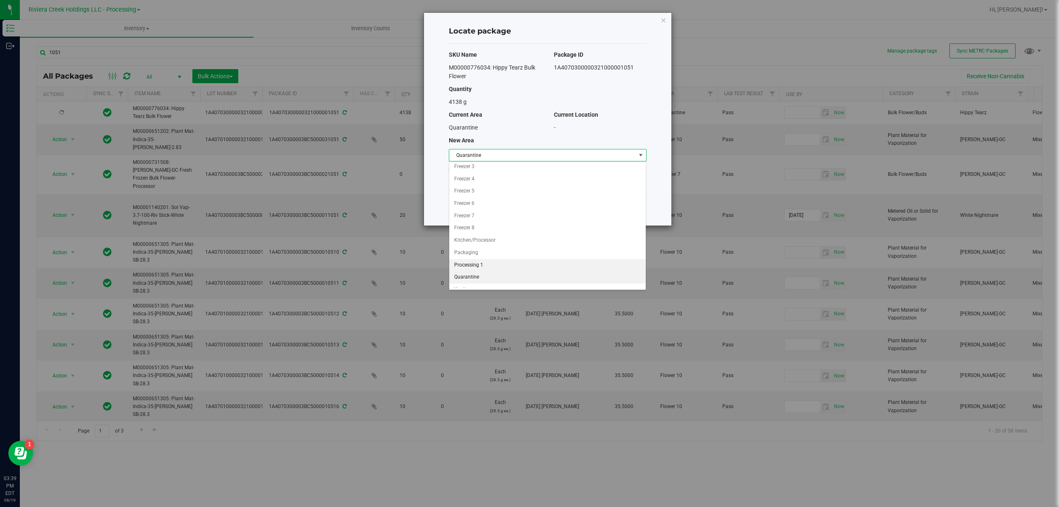
scroll to position [102, 0]
click at [463, 280] on li "Vault" at bounding box center [547, 281] width 196 height 12
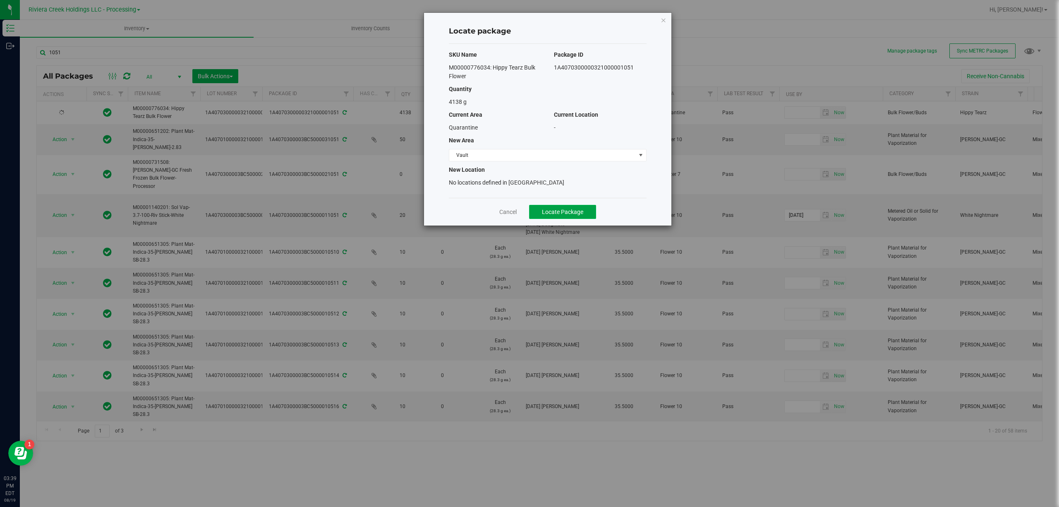
click at [561, 215] on span "Locate Package" at bounding box center [562, 211] width 41 height 7
